Goal: Transaction & Acquisition: Purchase product/service

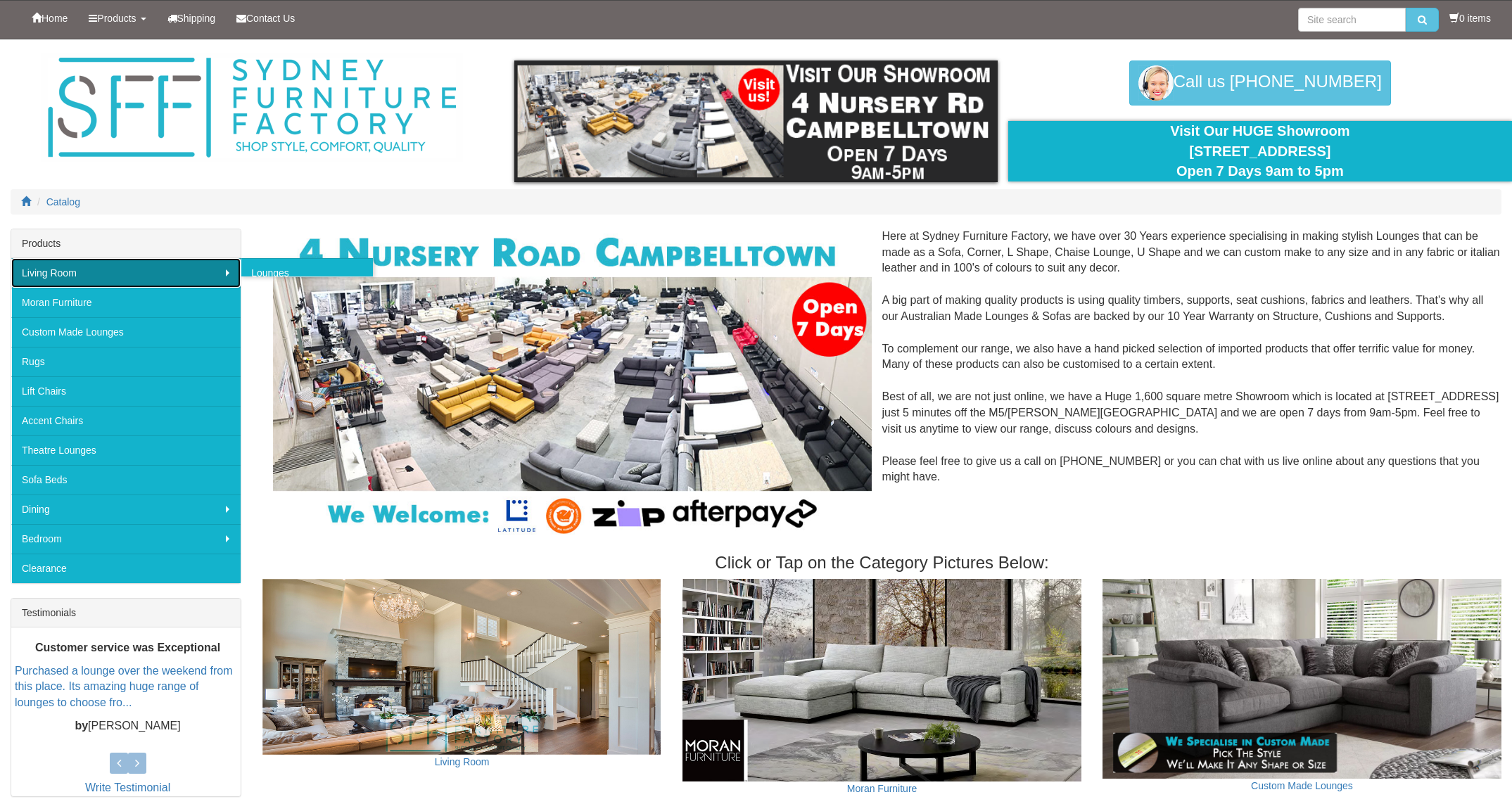
click at [42, 285] on link "Living Room" at bounding box center [125, 273] width 229 height 29
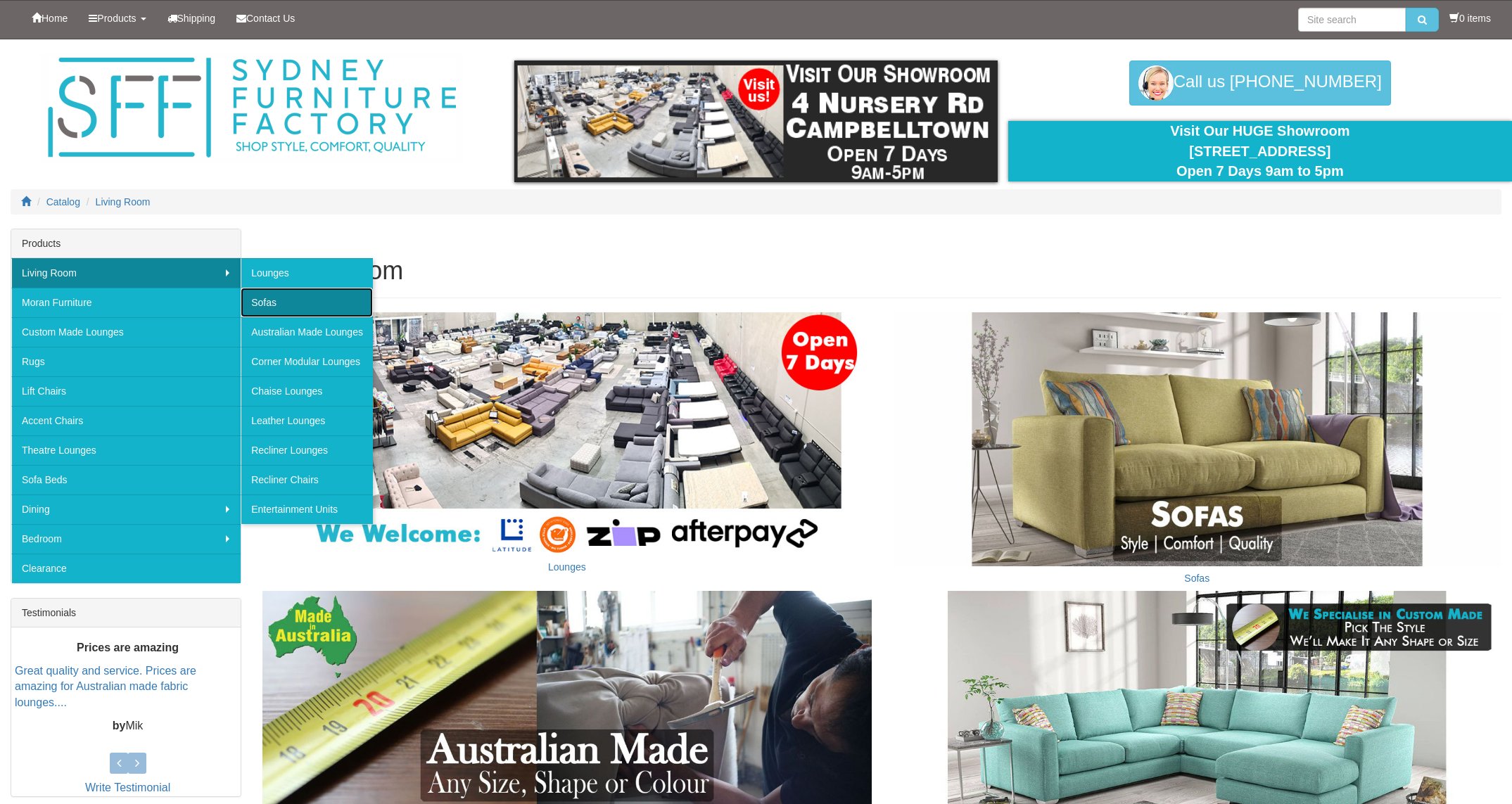
click at [265, 306] on link "Sofas" at bounding box center [307, 302] width 132 height 29
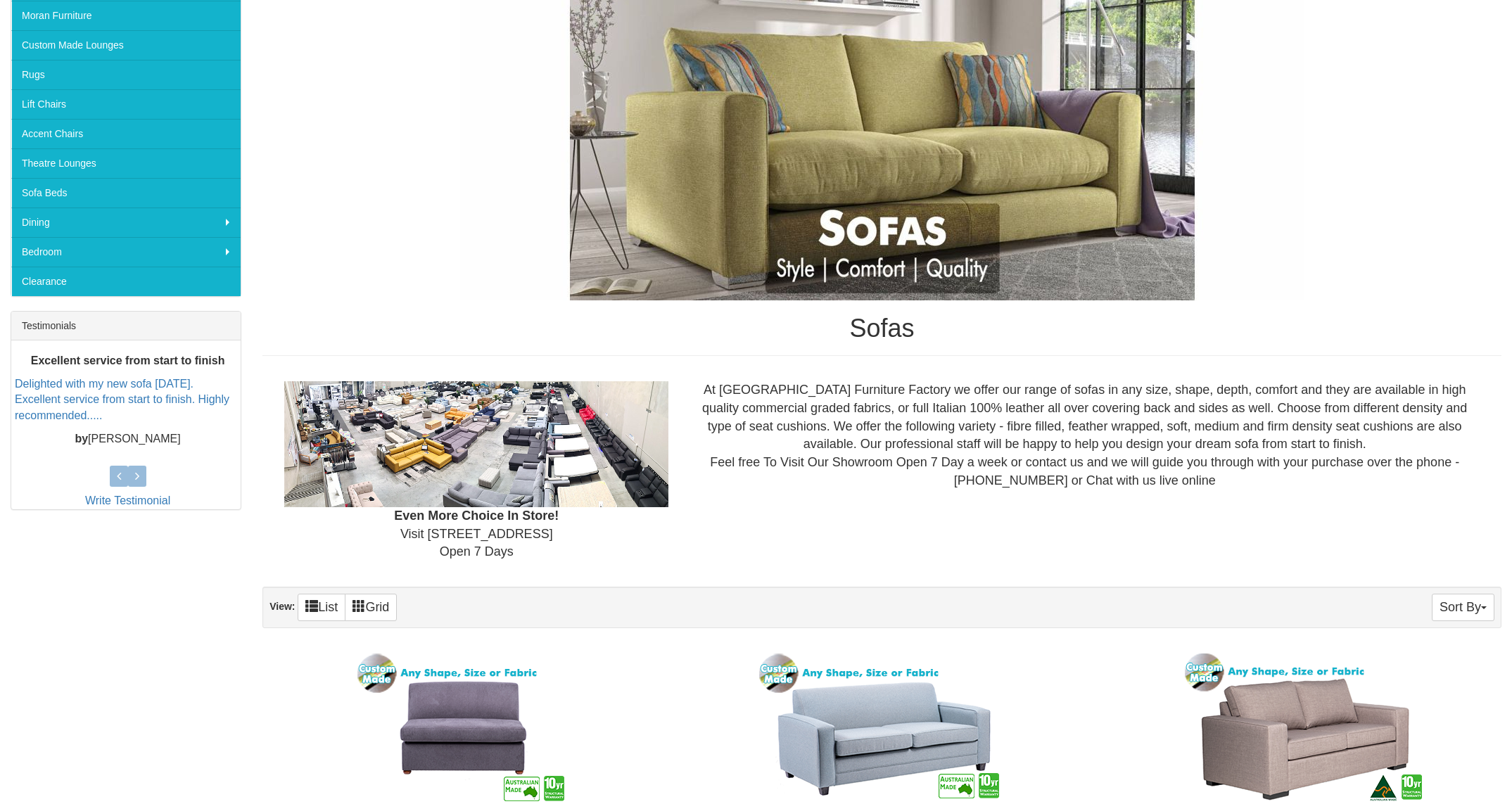
scroll to position [342, 0]
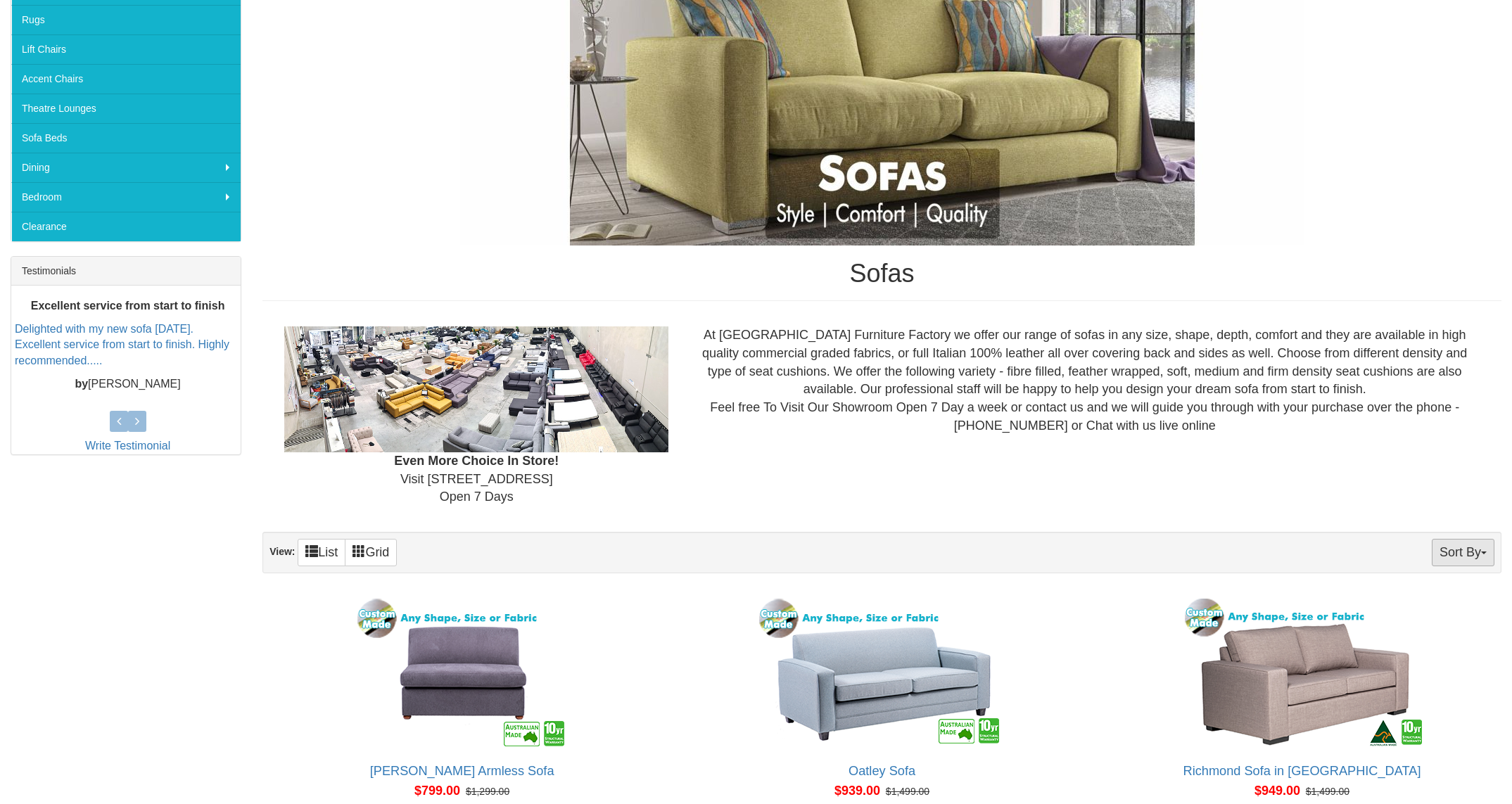
click at [1454, 564] on button "Sort By" at bounding box center [1462, 552] width 63 height 27
click at [1440, 600] on link "Price+" at bounding box center [1437, 599] width 111 height 18
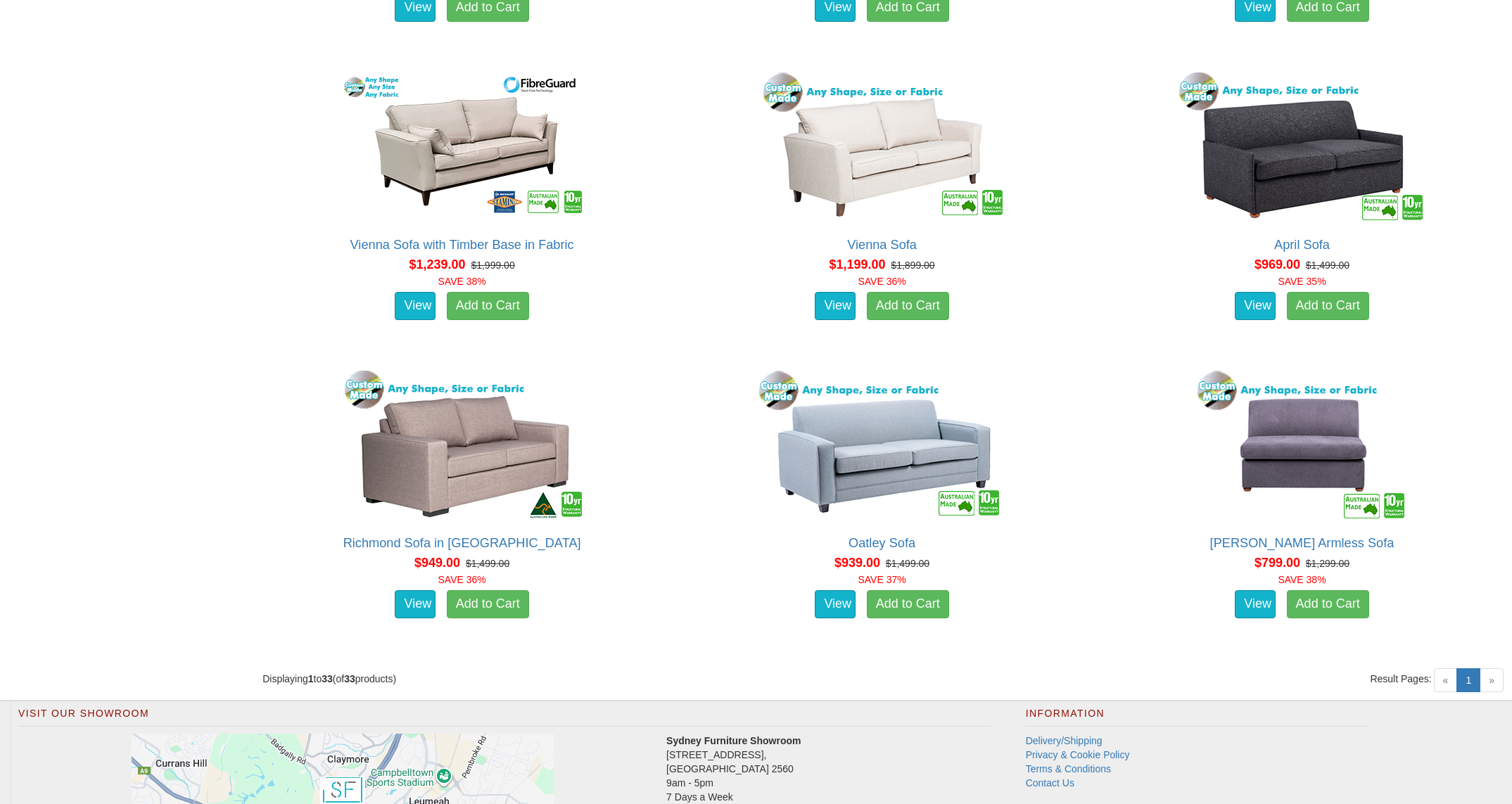
scroll to position [3559, 0]
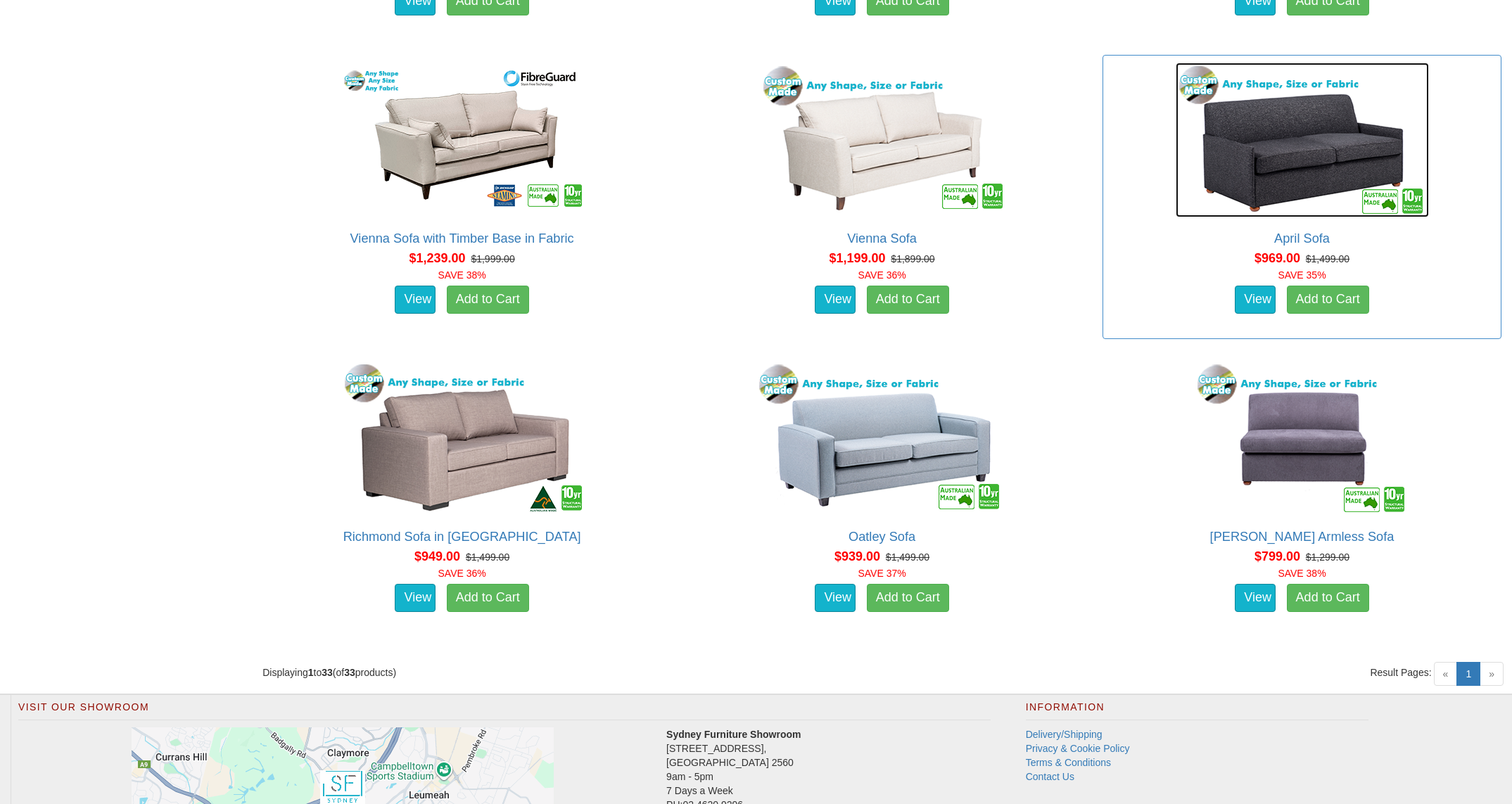
click at [1241, 166] on img at bounding box center [1302, 140] width 253 height 155
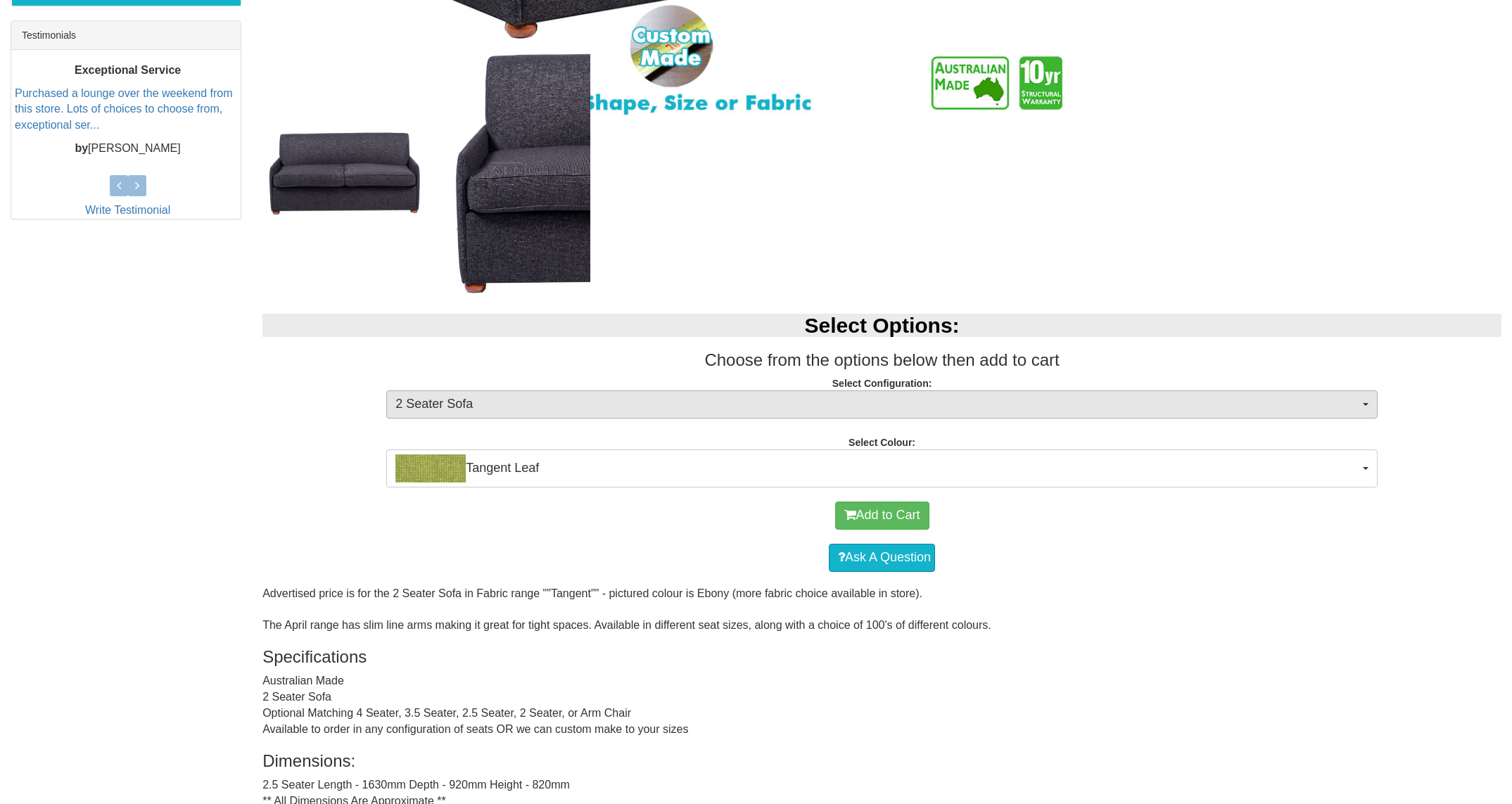
scroll to position [598, 0]
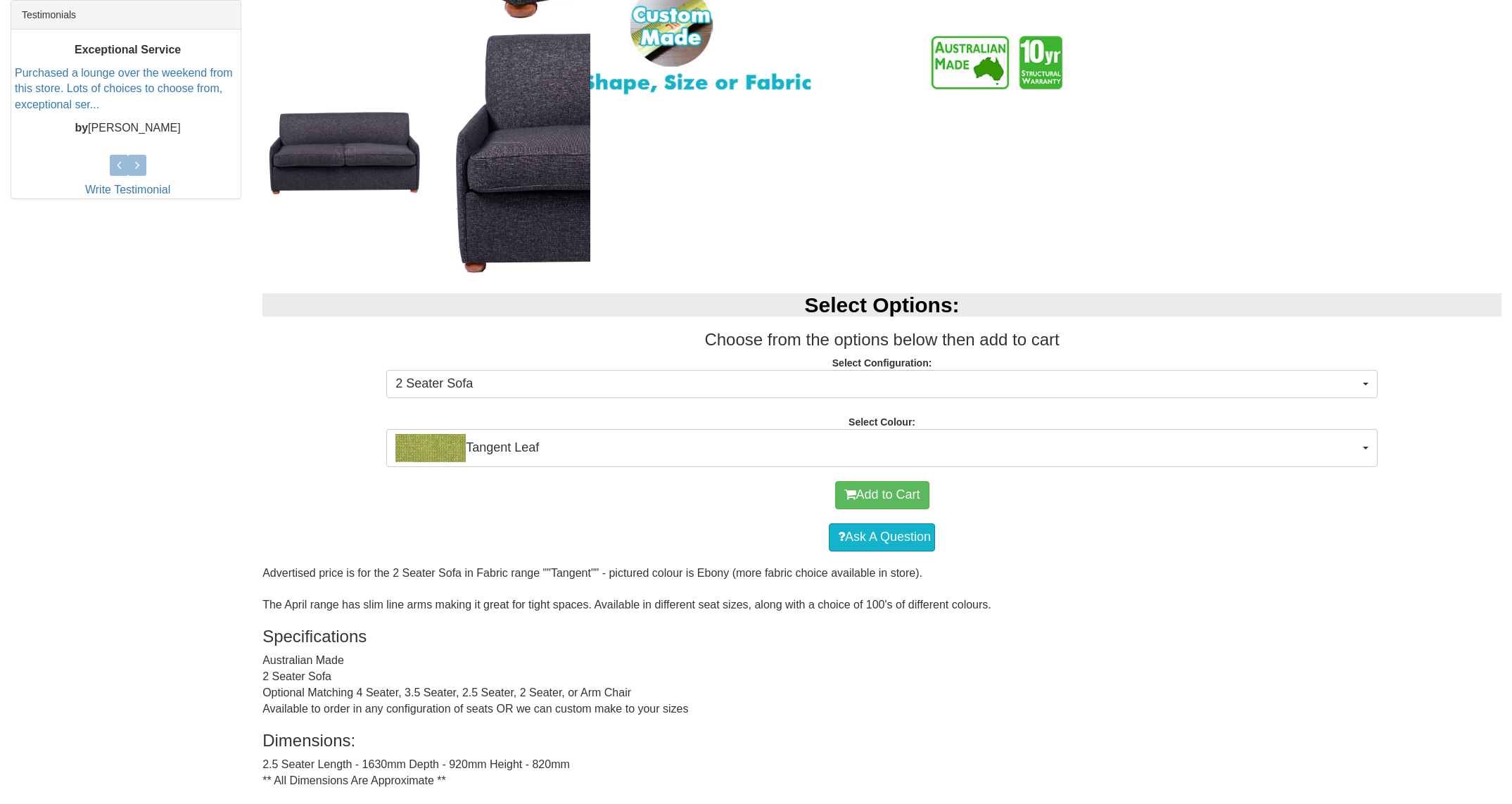
click at [561, 408] on div "Select Options: Choose from the options below then add to cart Select Configura…" at bounding box center [881, 373] width 1260 height 188
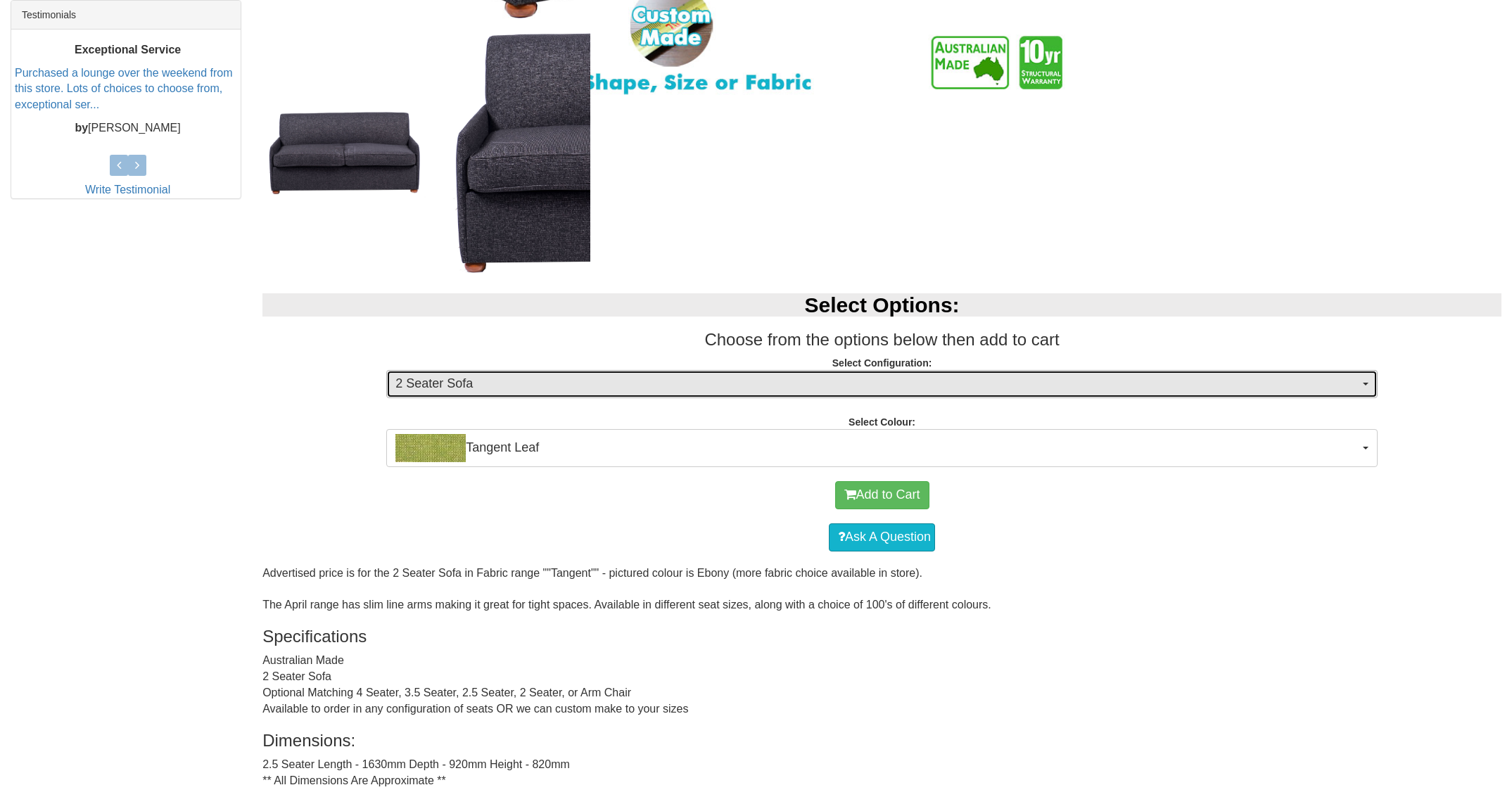
click at [546, 389] on span "2 Seater Sofa" at bounding box center [877, 383] width 964 height 18
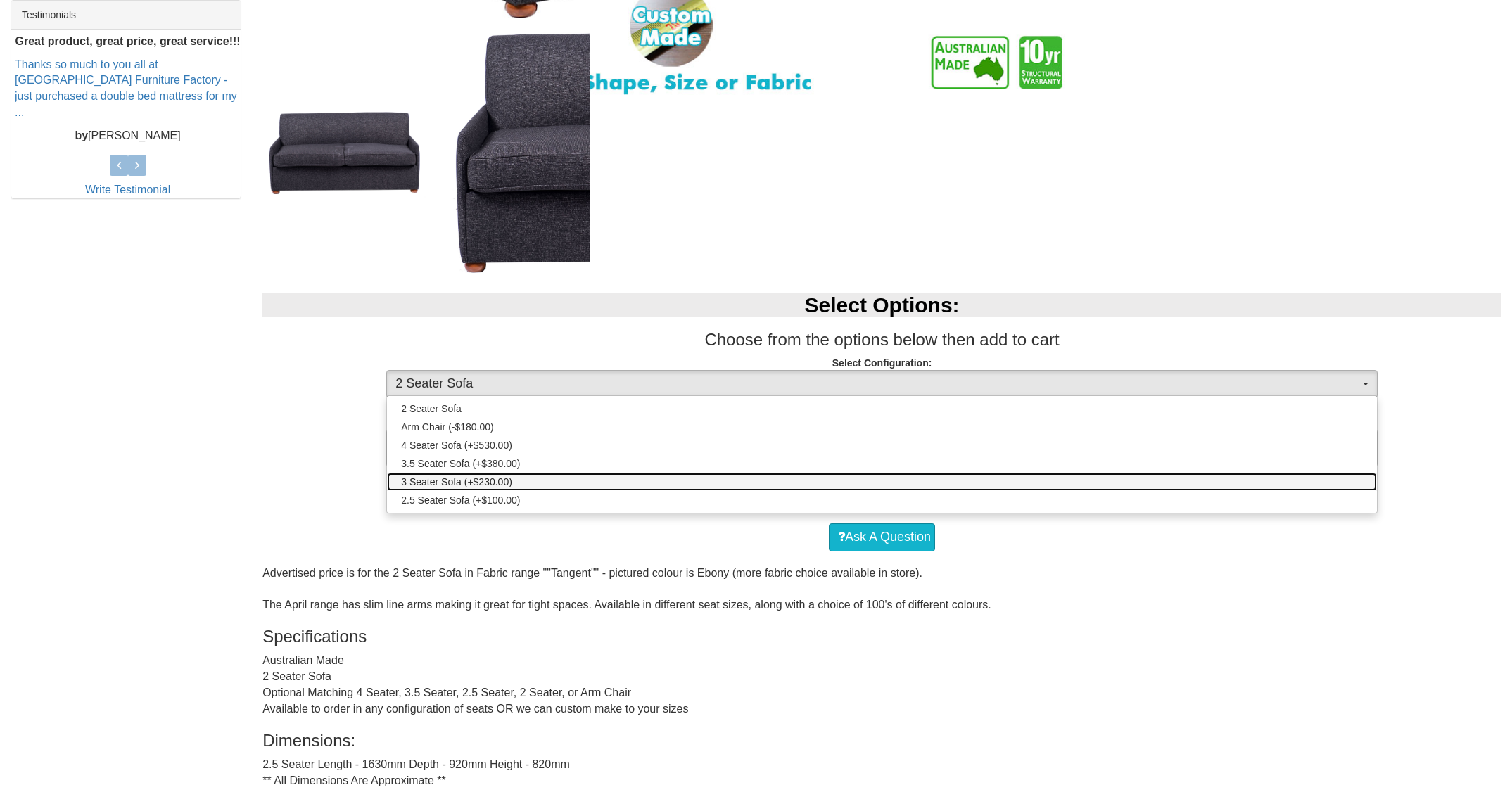
click at [531, 477] on link "3 Seater Sofa (+$230.00)" at bounding box center [881, 481] width 990 height 18
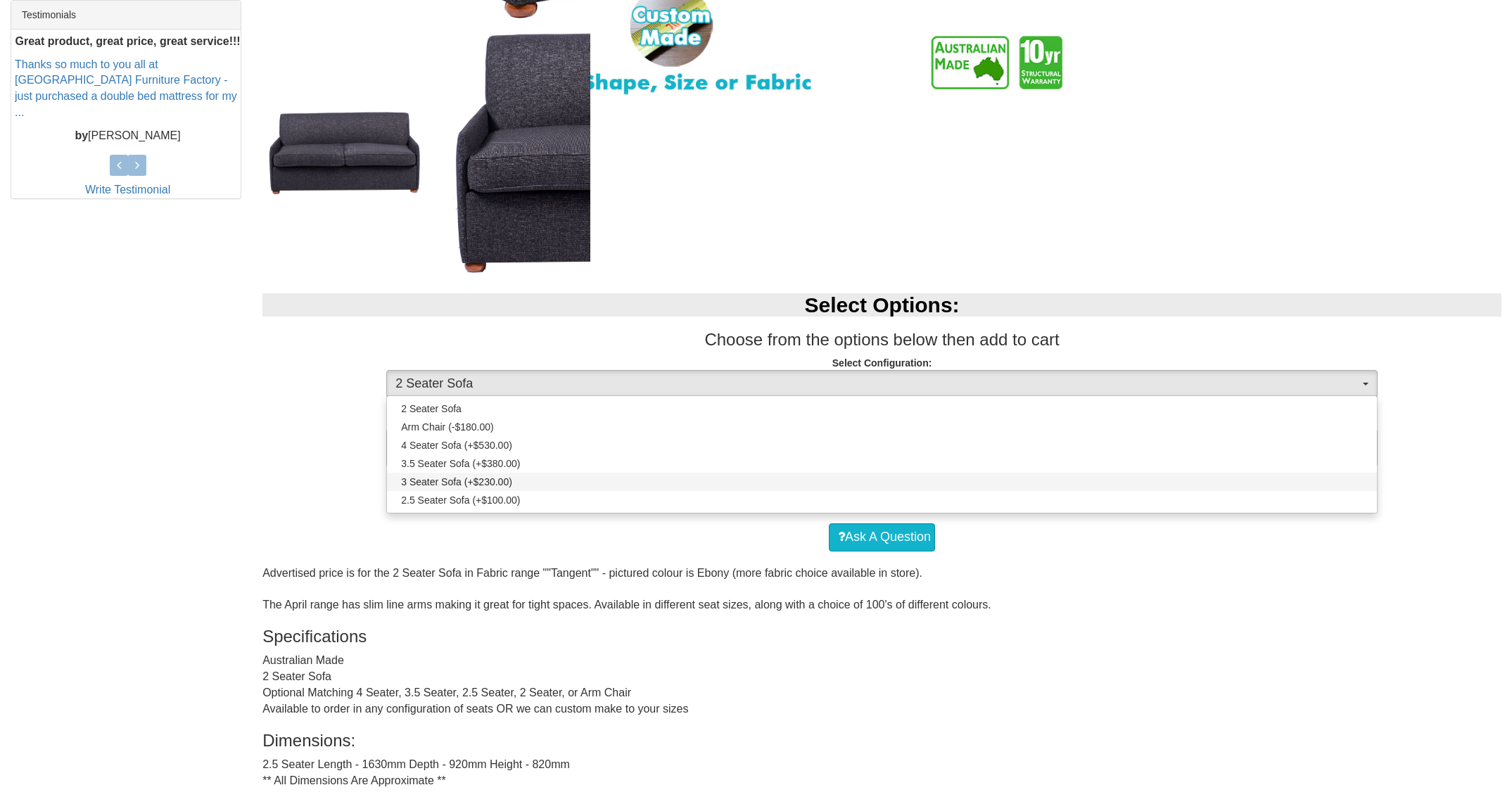
select select "275"
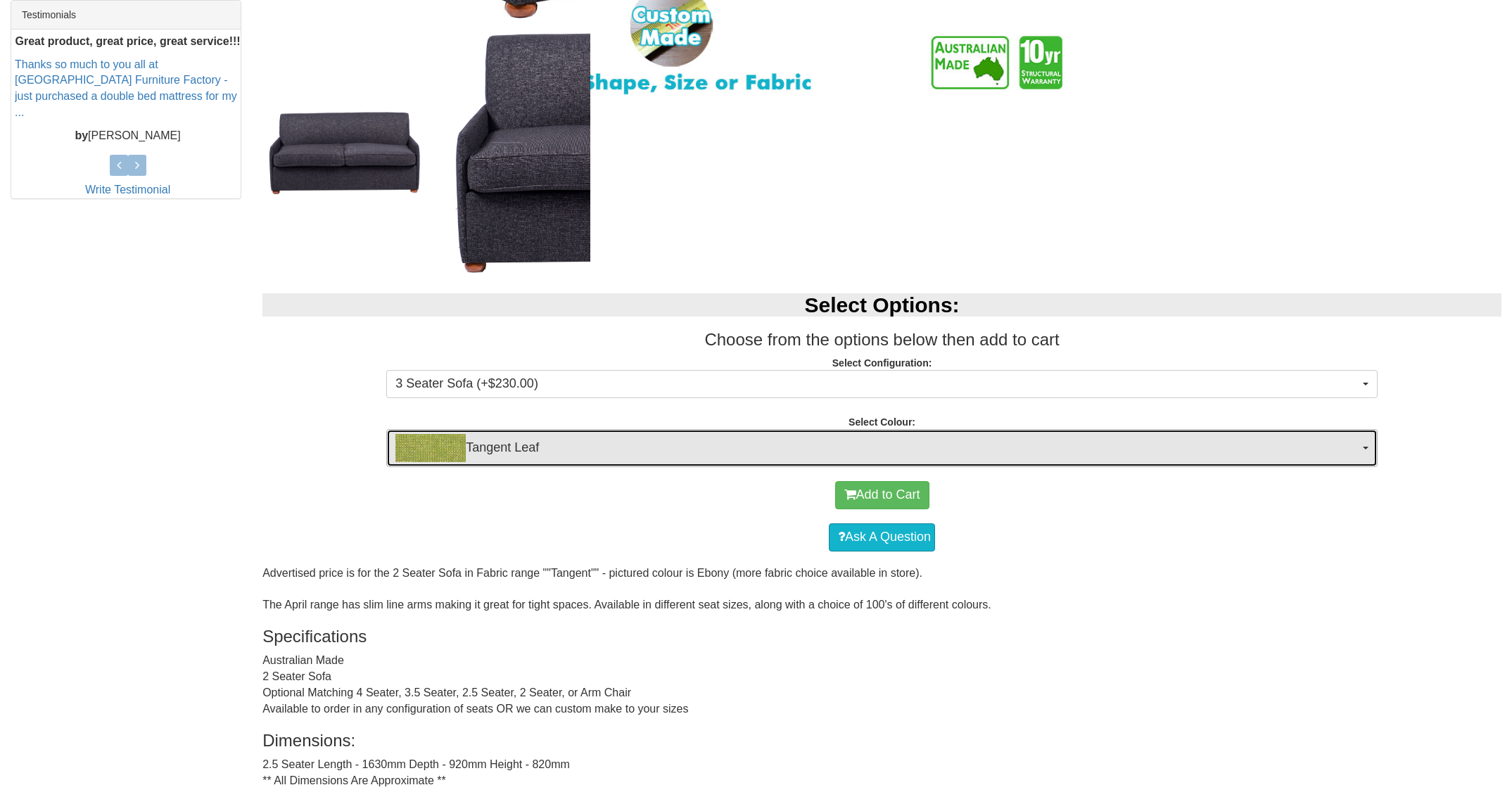
click at [538, 448] on span "Tangent Leaf" at bounding box center [877, 448] width 964 height 28
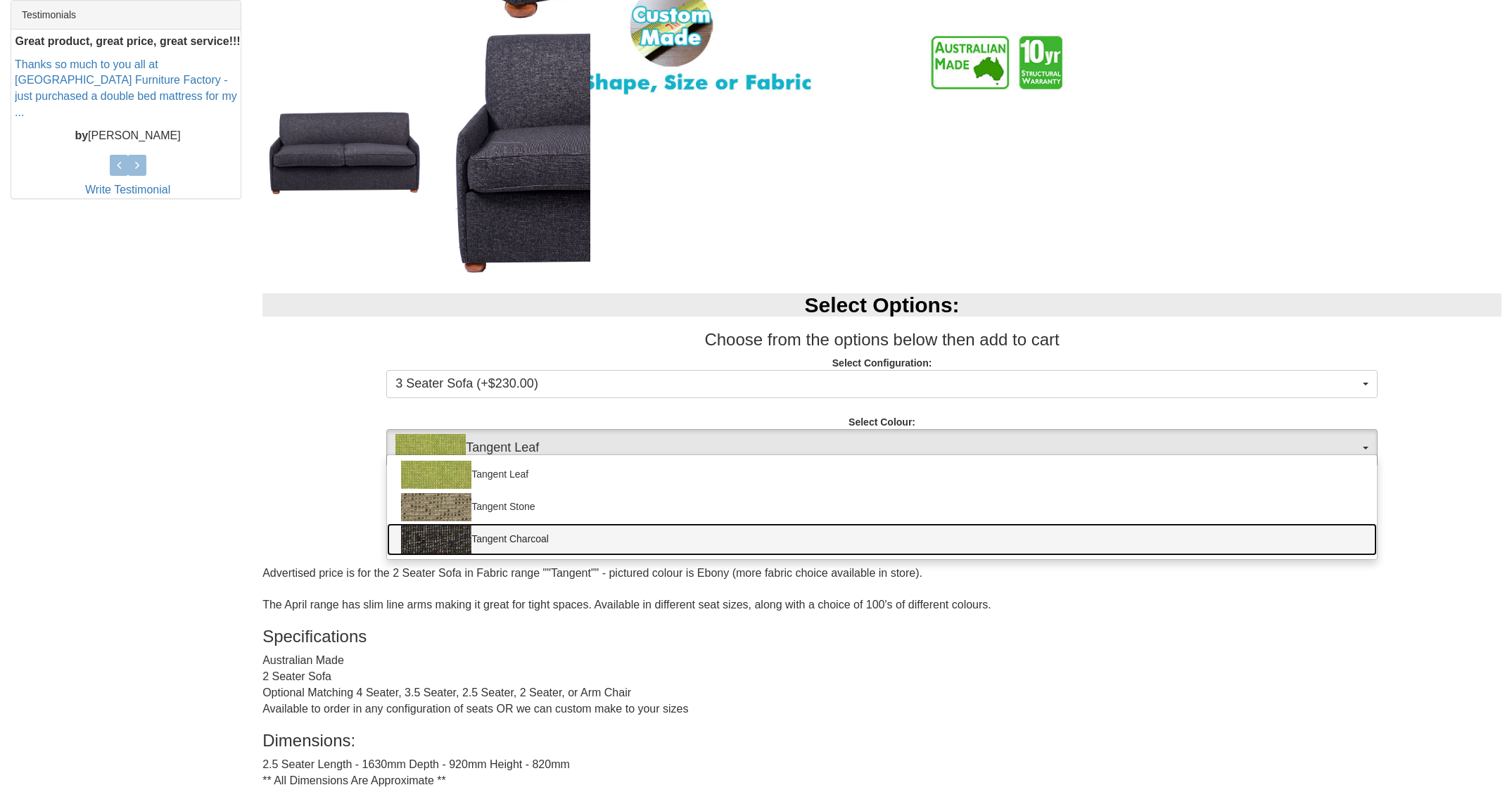
click at [521, 553] on link "Tangent Charcoal" at bounding box center [881, 539] width 990 height 33
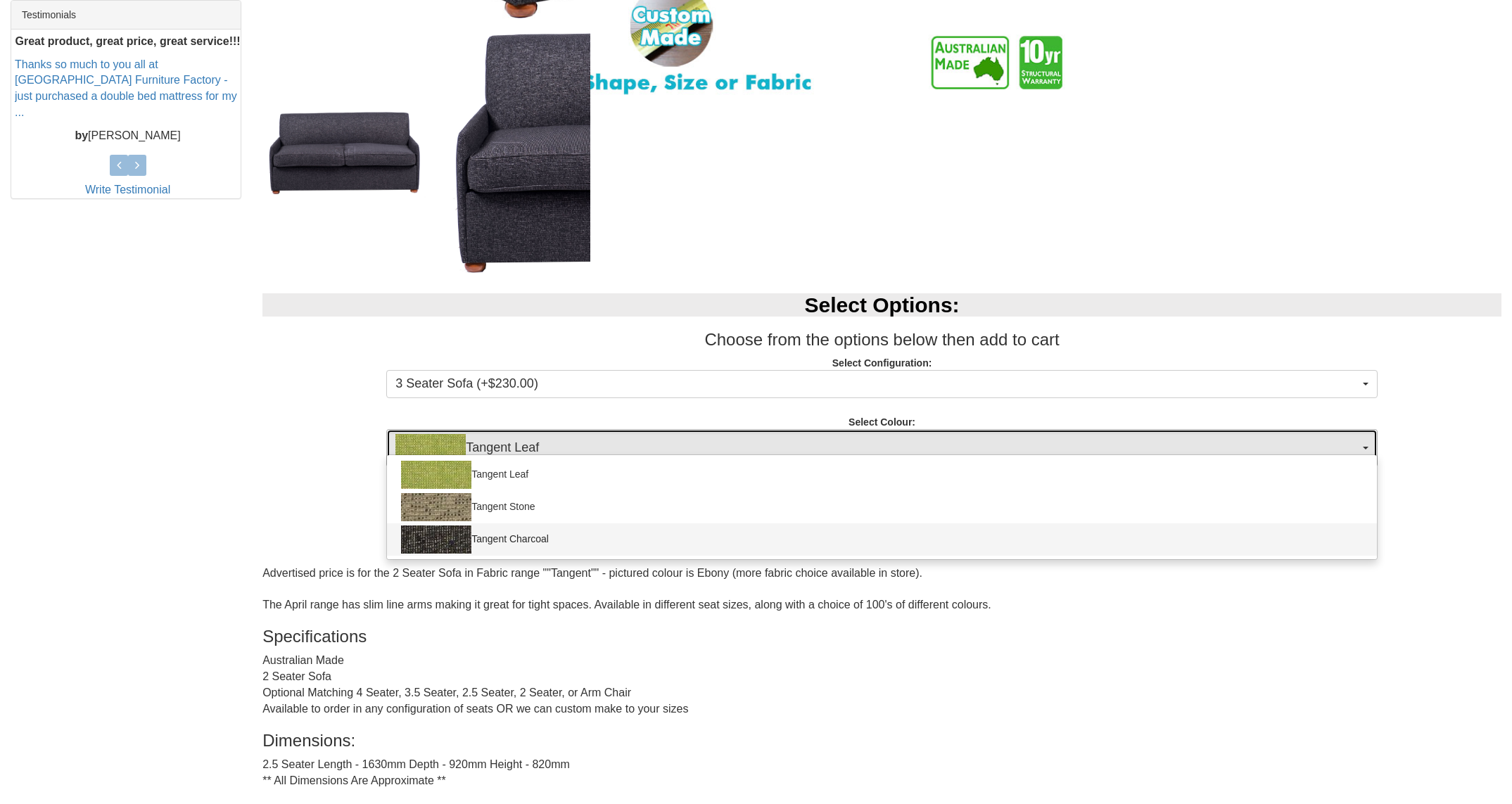
select select "424"
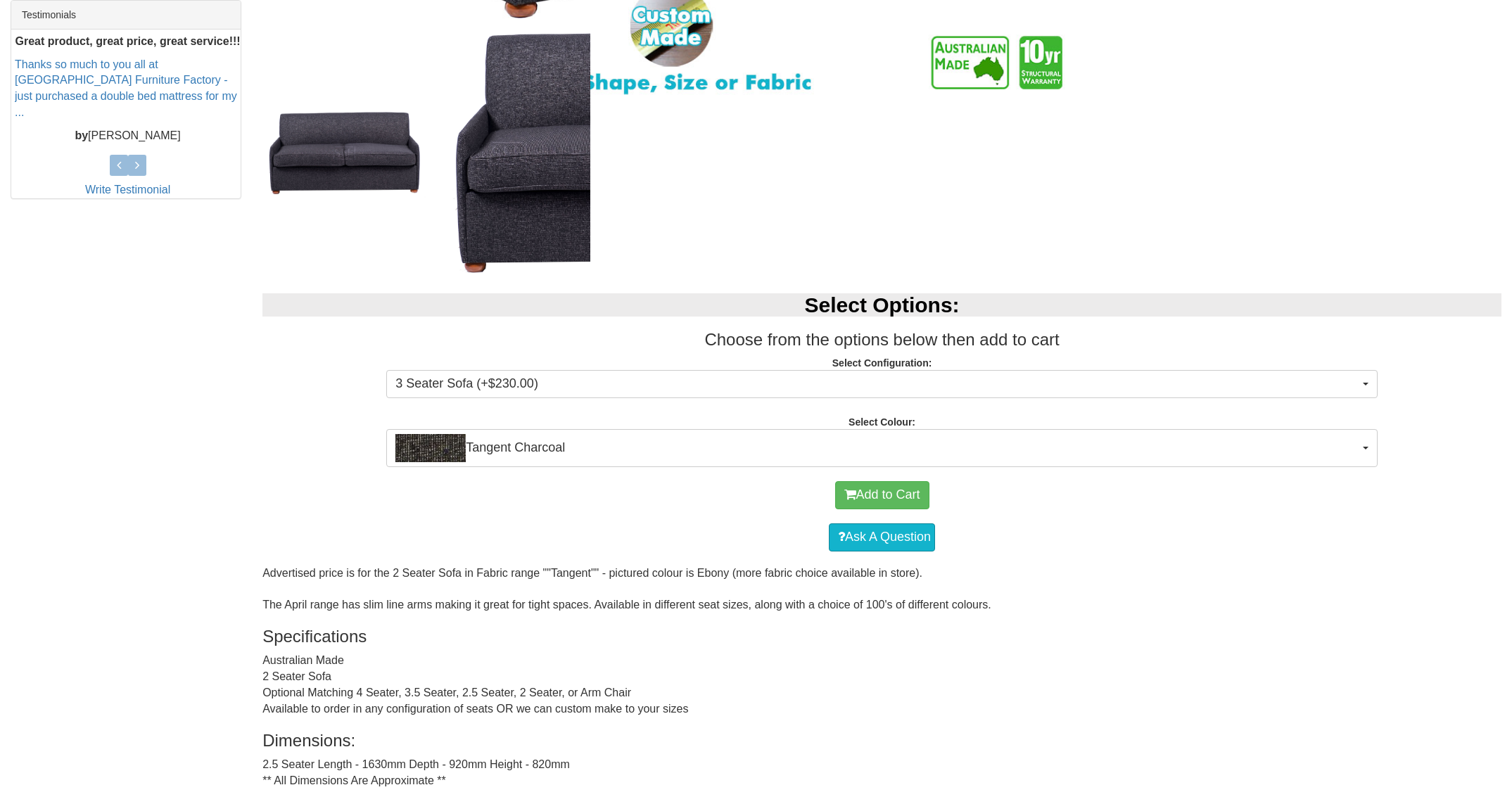
click at [255, 448] on div "Select Options: Choose from the options below then add to cart Select Configura…" at bounding box center [881, 373] width 1260 height 188
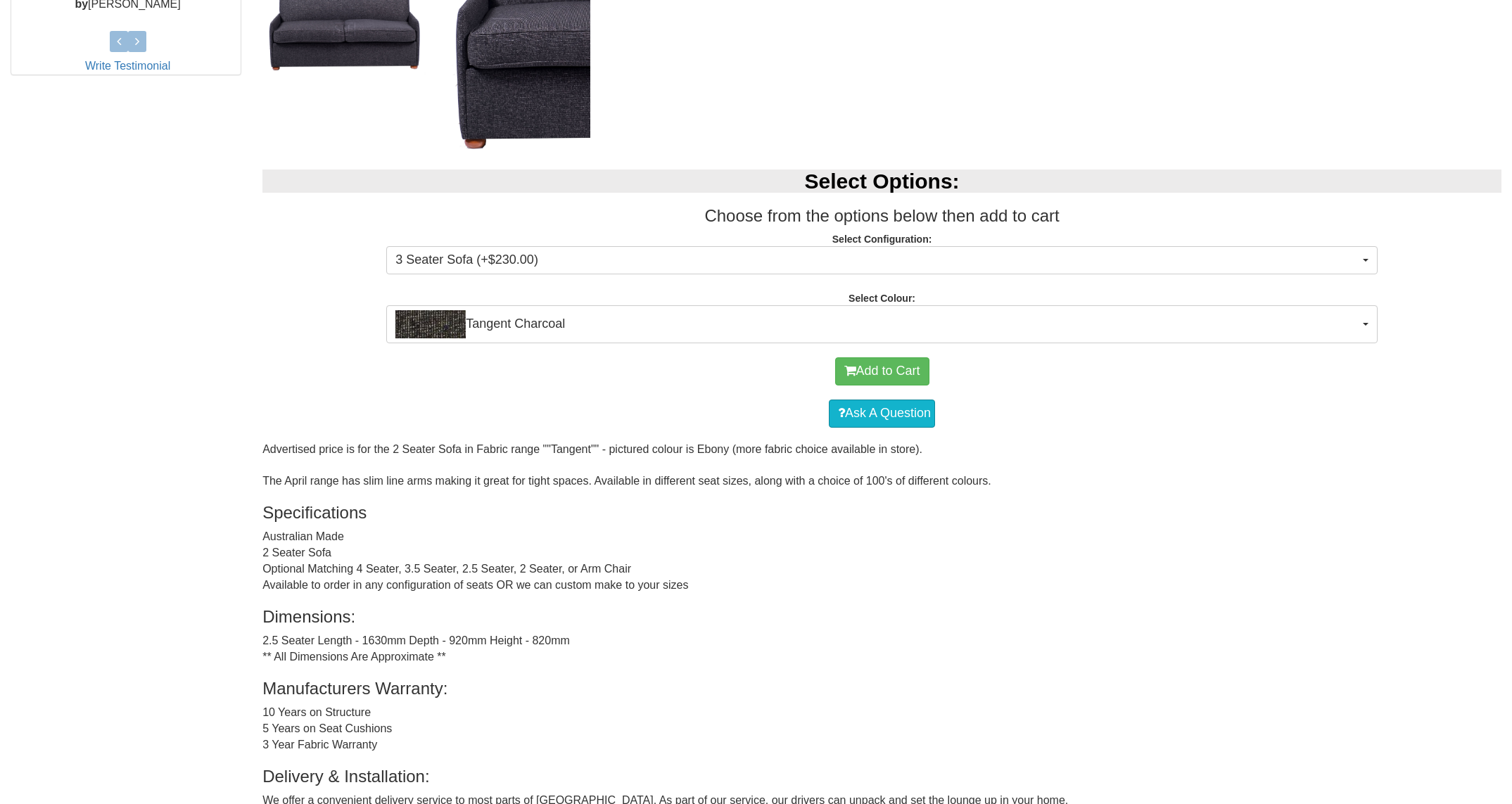
scroll to position [716, 0]
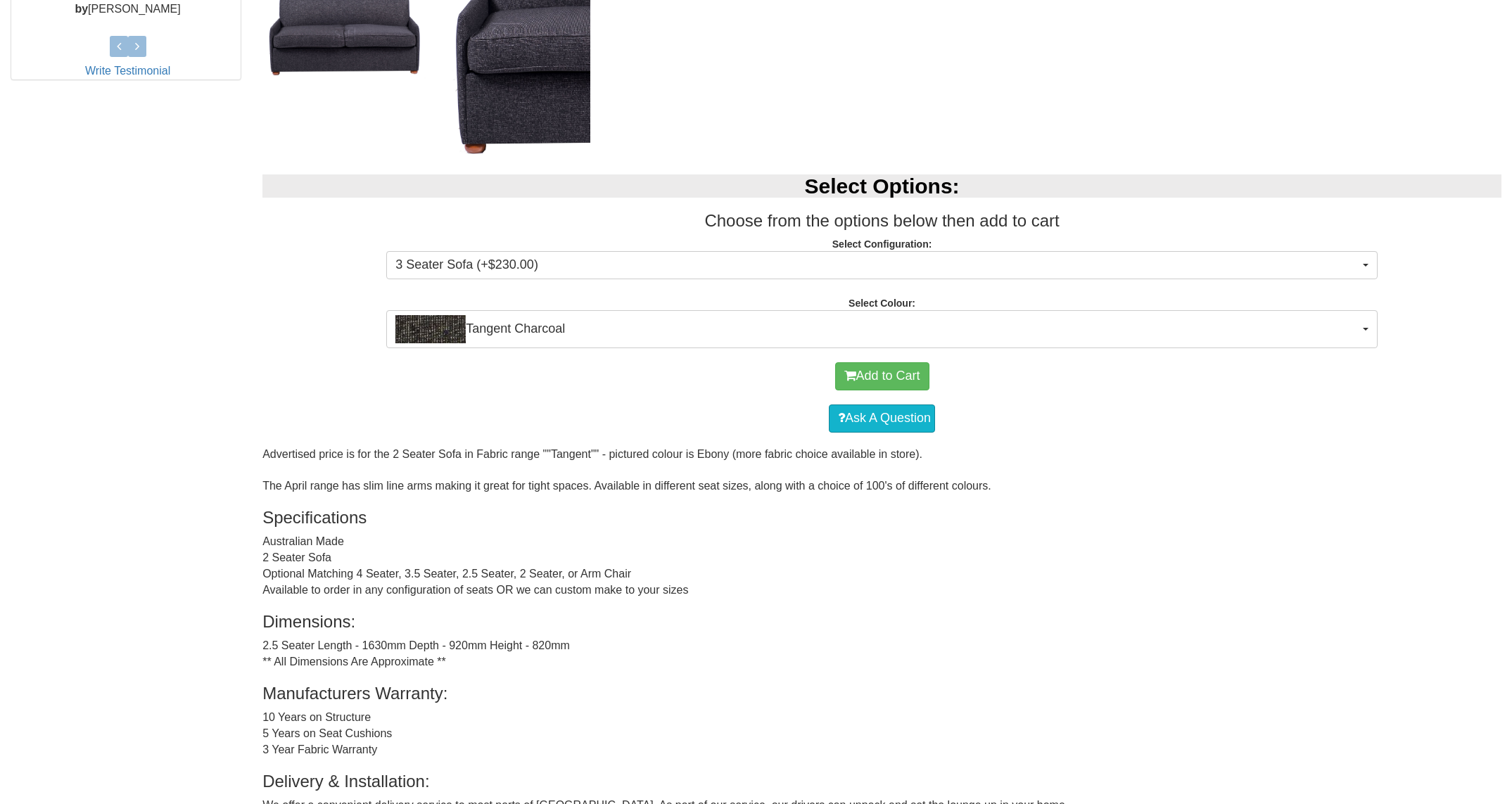
drag, startPoint x: 255, startPoint y: 448, endPoint x: 458, endPoint y: 423, distance: 204.5
click at [288, 442] on div "April Sofa Was $1,499.00 NOW $969.00 You Save: 35% Select Options: Choose from …" at bounding box center [881, 216] width 1260 height 1407
click at [894, 379] on button "Add to Cart" at bounding box center [882, 376] width 94 height 28
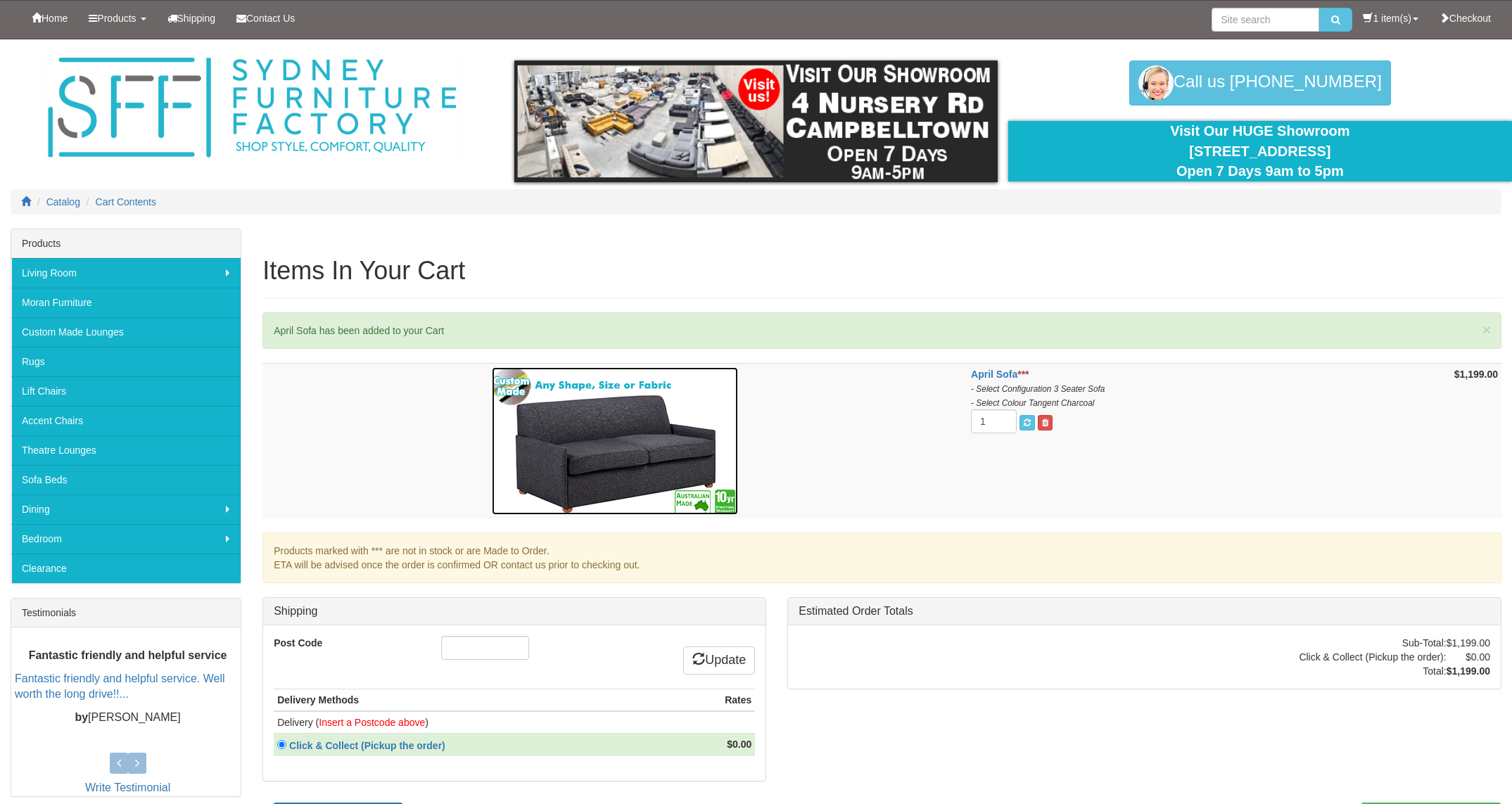
click at [629, 419] on img at bounding box center [614, 441] width 247 height 148
